Goal: Navigation & Orientation: Go to known website

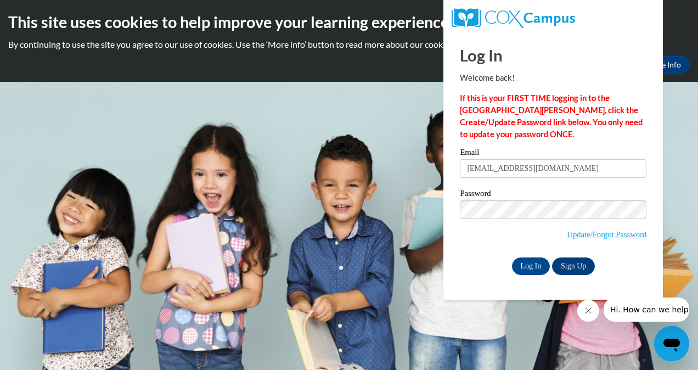
click at [368, 110] on body "This site uses cookies to help improve your learning experience. By continuing …" at bounding box center [349, 185] width 698 height 370
click at [535, 262] on input "Log In" at bounding box center [531, 266] width 38 height 18
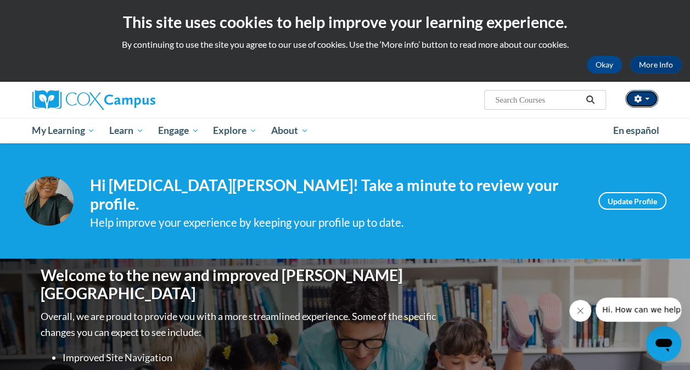
click at [649, 97] on button "button" at bounding box center [641, 99] width 33 height 18
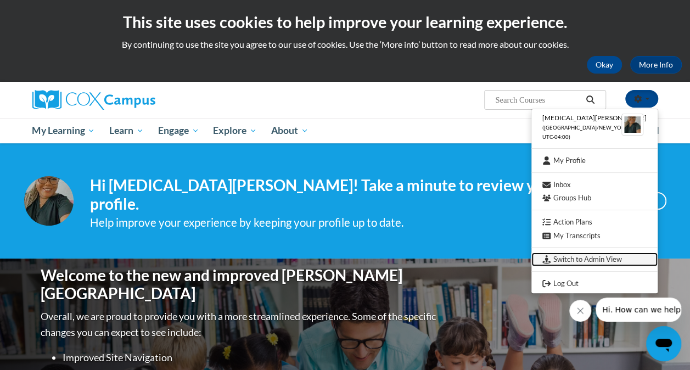
click at [590, 257] on link "Switch to Admin View" at bounding box center [594, 259] width 126 height 14
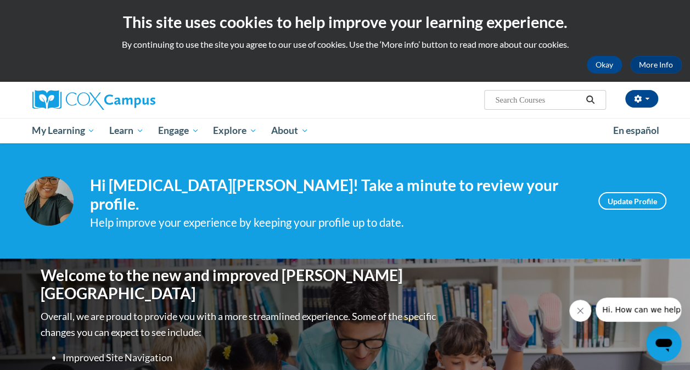
click at [590, 258] on div "Welcome to the new and improved Cox Campus Overall, we are proud to provide you…" at bounding box center [345, 368] width 642 height 220
